Goal: Find contact information: Obtain details needed to contact an individual or organization

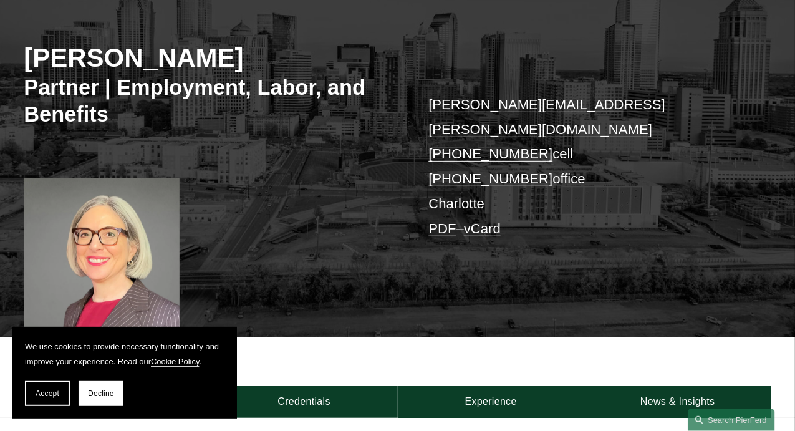
scroll to position [62, 0]
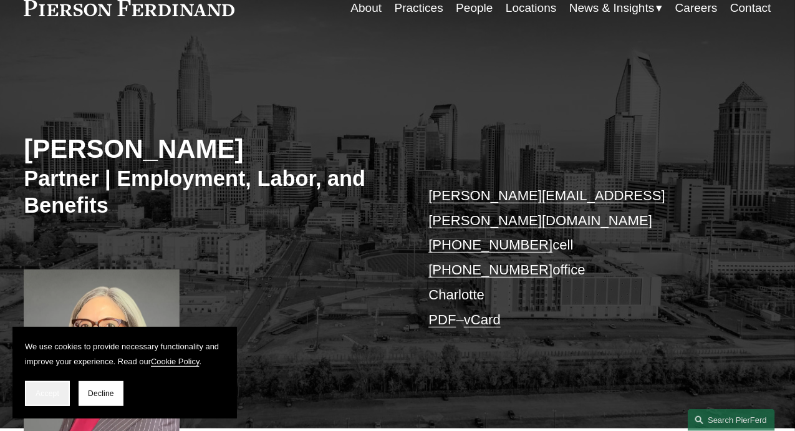
click at [50, 383] on button "Accept" at bounding box center [47, 393] width 45 height 25
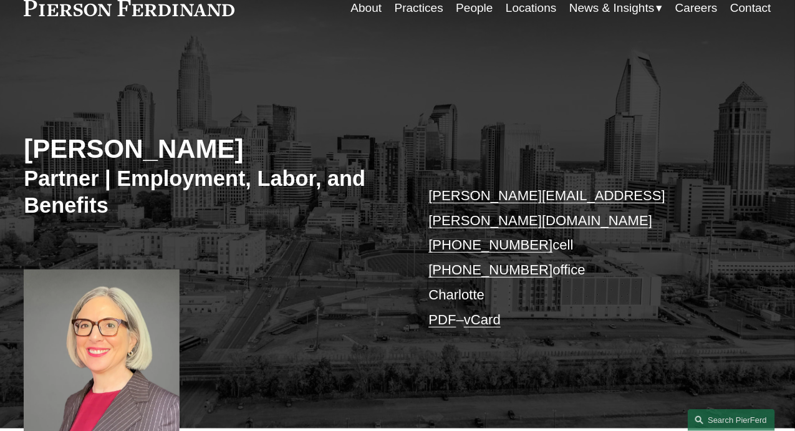
click at [527, 13] on link "Locations" at bounding box center [531, 8] width 51 height 24
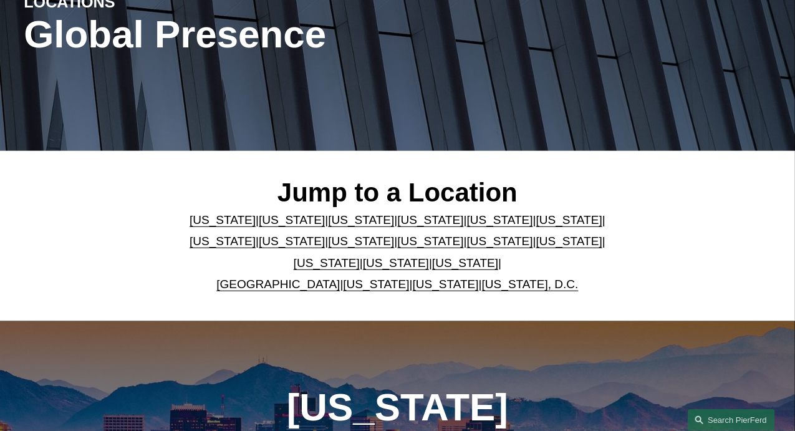
scroll to position [187, 0]
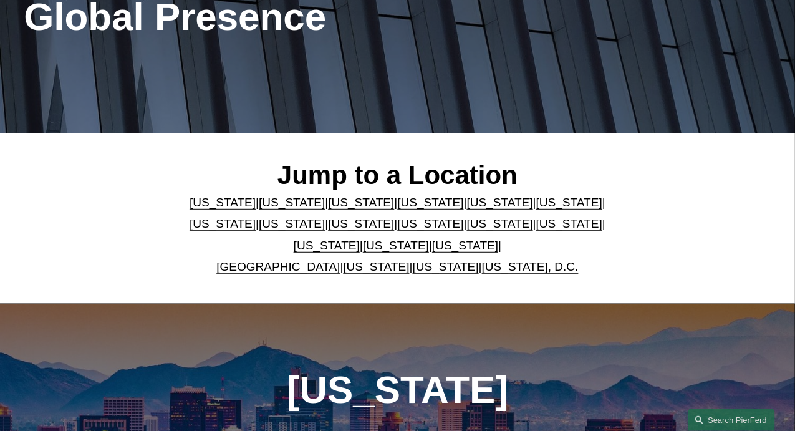
click at [536, 230] on link "[US_STATE]" at bounding box center [569, 223] width 66 height 13
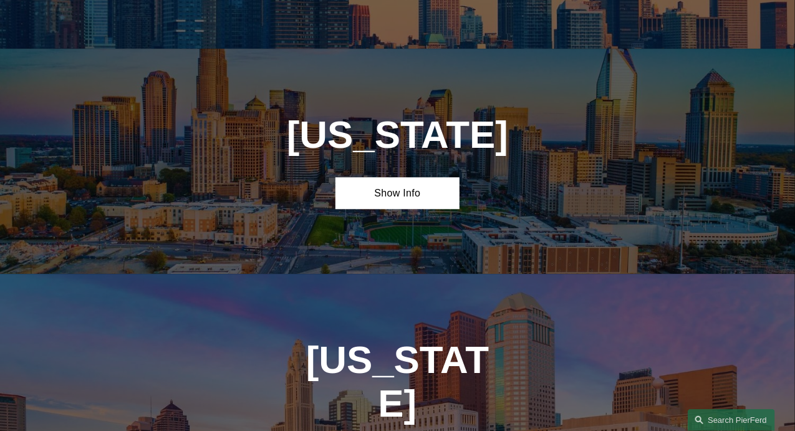
scroll to position [2997, 0]
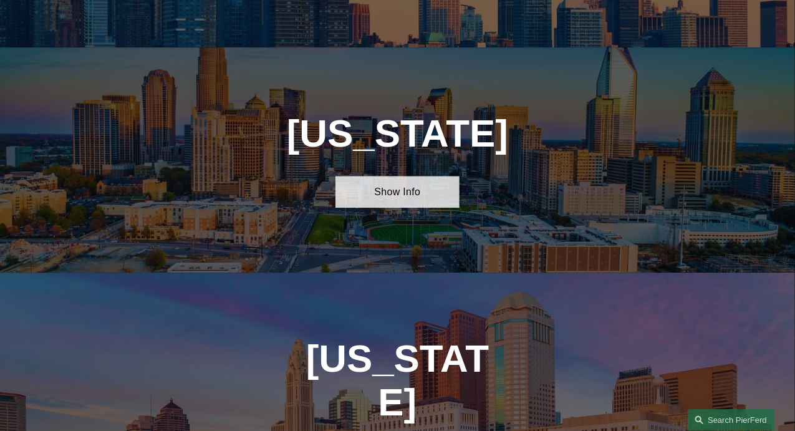
click at [420, 176] on link "Show Info" at bounding box center [397, 192] width 125 height 32
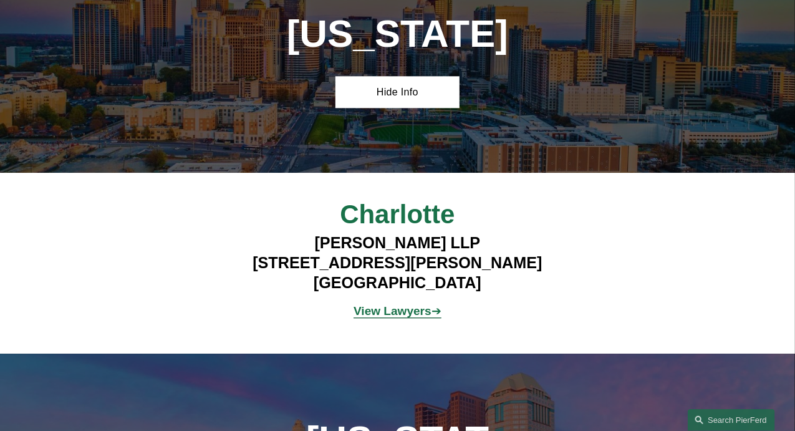
scroll to position [3122, 0]
